Goal: Check status: Check status

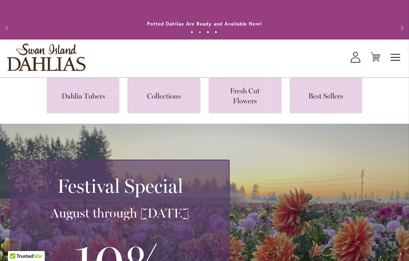
click at [360, 62] on icon "My Account" at bounding box center [356, 57] width 10 height 11
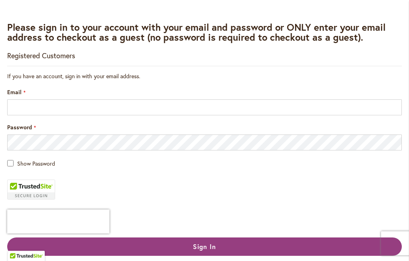
scroll to position [110, 0]
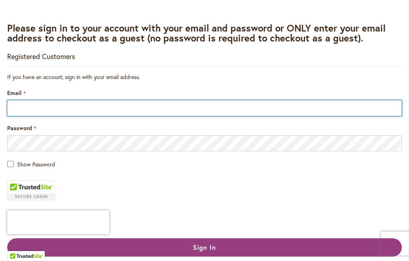
click at [92, 111] on input "Email" at bounding box center [204, 108] width 395 height 16
type input "**********"
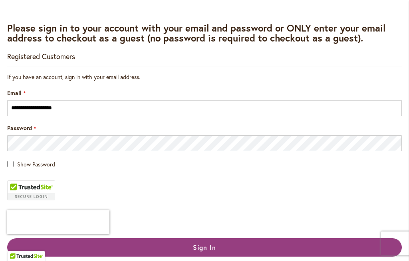
click at [218, 249] on button "Sign In" at bounding box center [204, 248] width 395 height 18
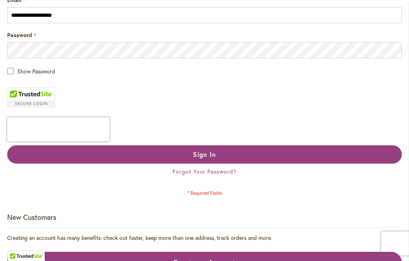
scroll to position [234, 0]
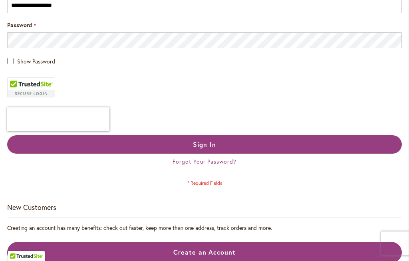
click at [236, 147] on button "Sign In" at bounding box center [204, 144] width 395 height 18
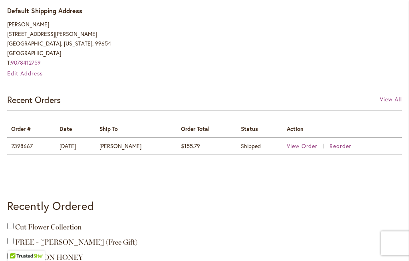
scroll to position [360, 0]
click at [200, 145] on span "$155.79" at bounding box center [190, 146] width 19 height 8
click at [313, 147] on span "View Order" at bounding box center [302, 146] width 31 height 8
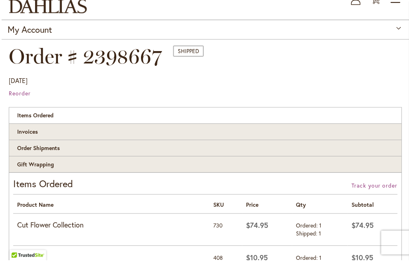
scroll to position [56, 0]
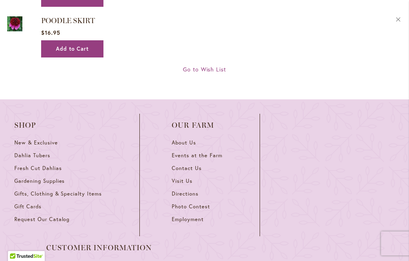
scroll to position [755, 0]
